Goal: Task Accomplishment & Management: Manage account settings

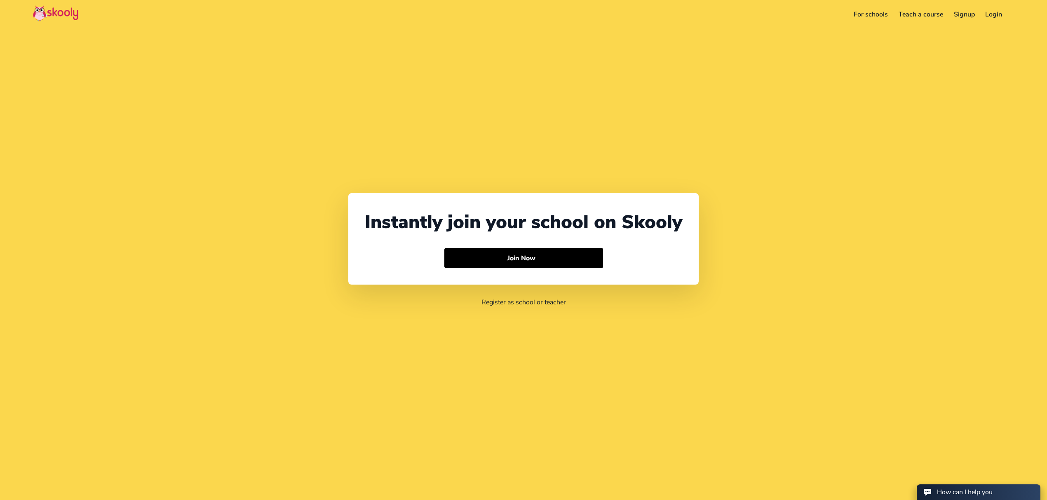
select select "971"
select select "[GEOGRAPHIC_DATA]"
select select "[GEOGRAPHIC_DATA]/[GEOGRAPHIC_DATA]"
click at [974, 13] on link "Login" at bounding box center [982, 14] width 28 height 13
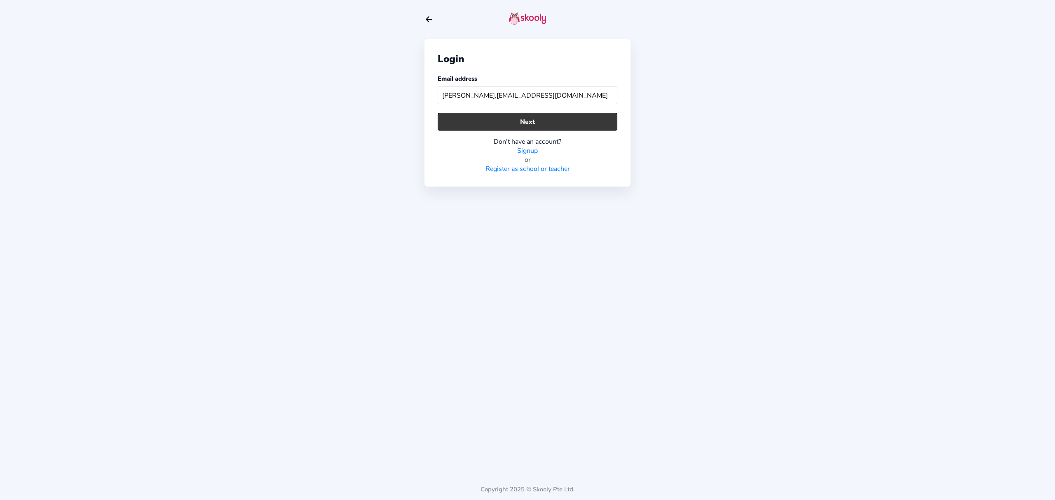
click at [579, 113] on button "Next" at bounding box center [528, 122] width 180 height 18
click at [515, 121] on button "Next" at bounding box center [528, 122] width 180 height 18
click at [493, 124] on button "Next" at bounding box center [528, 122] width 180 height 18
click at [457, 94] on input "[PERSON_NAME],[EMAIL_ADDRESS][DOMAIN_NAME]" at bounding box center [528, 96] width 180 height 18
type input "[PERSON_NAME][EMAIL_ADDRESS][DOMAIN_NAME]"
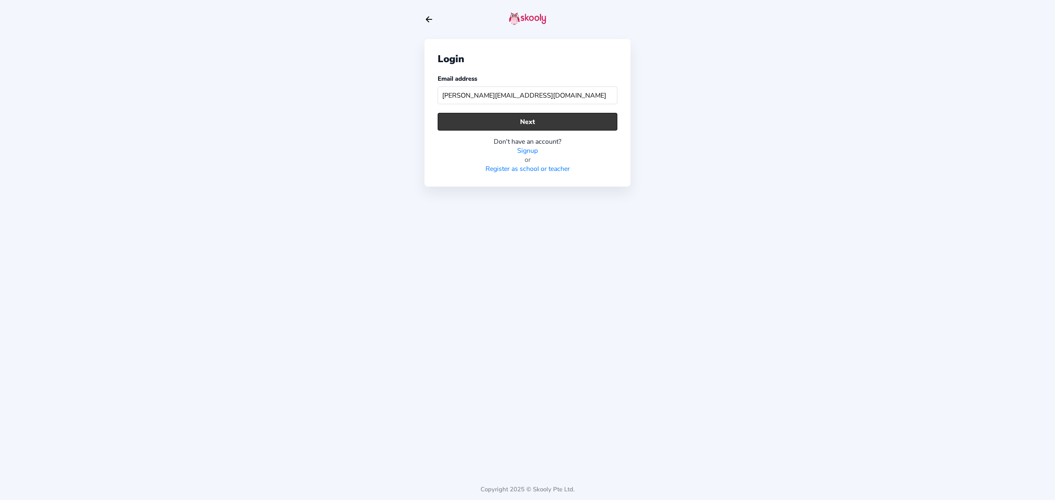
click at [525, 120] on button "Next" at bounding box center [528, 122] width 180 height 18
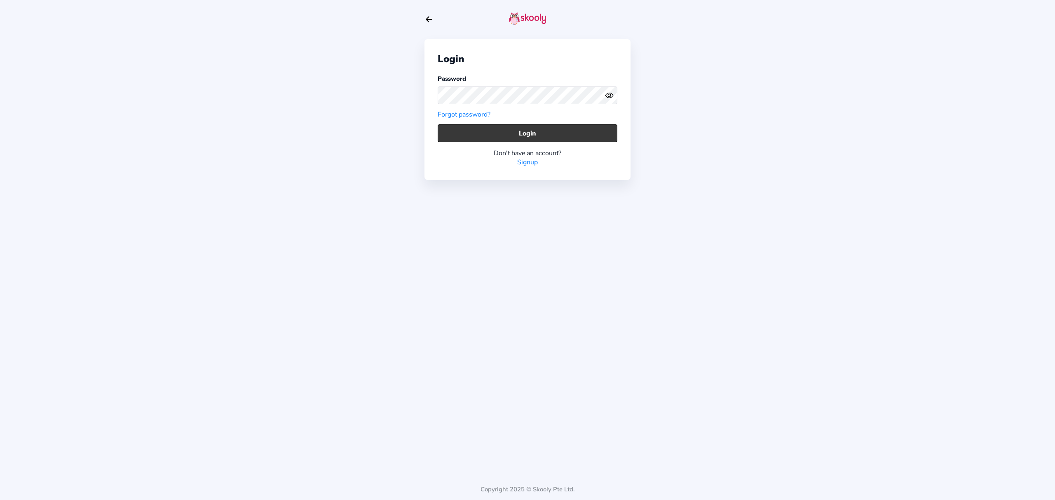
click at [547, 129] on button "Login" at bounding box center [528, 133] width 180 height 18
